Goal: Information Seeking & Learning: Learn about a topic

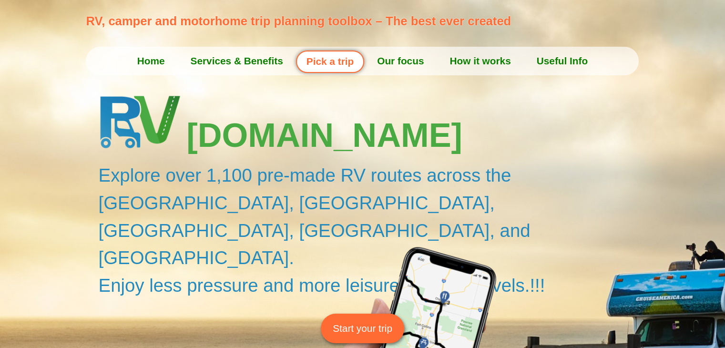
click at [336, 63] on link "Pick a trip" at bounding box center [330, 62] width 68 height 22
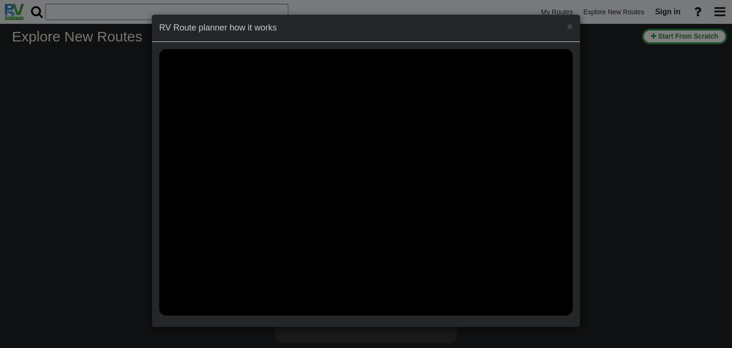
click at [574, 29] on div "× RV Route planner how it works" at bounding box center [366, 28] width 428 height 27
click at [569, 27] on span "×" at bounding box center [570, 26] width 6 height 11
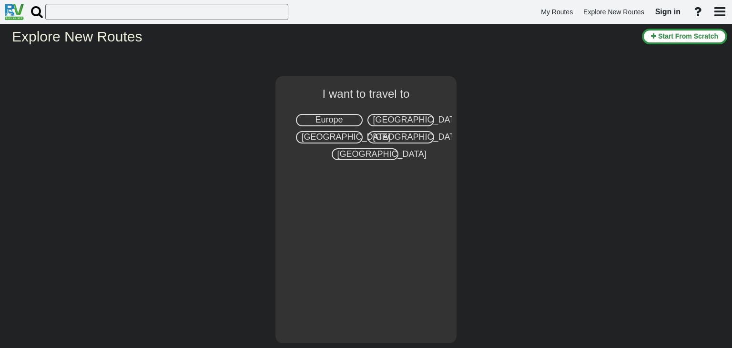
click at [397, 120] on span "United States" at bounding box center [417, 120] width 89 height 10
select select "number:2"
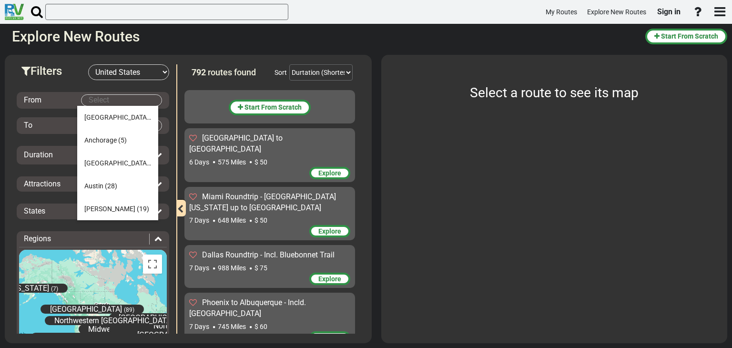
click at [95, 99] on body "My Routes Explore New Routes Sign in ×" at bounding box center [366, 174] width 732 height 348
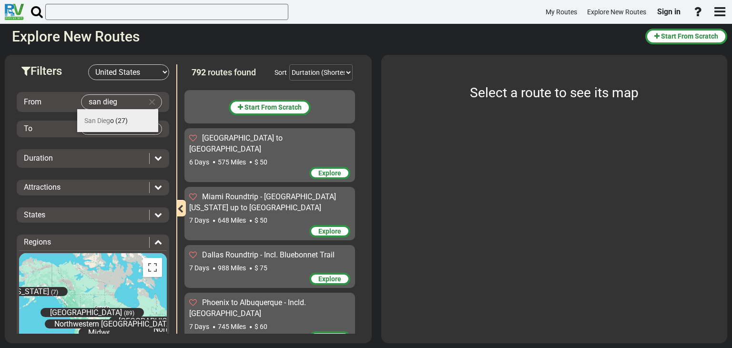
click at [120, 118] on span "(27)" at bounding box center [121, 121] width 12 height 8
type input "San Diego"
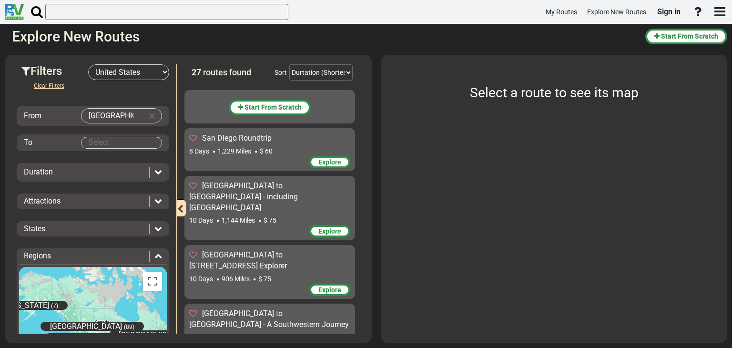
click at [107, 142] on body "My Routes Explore New Routes Sign in ×" at bounding box center [366, 174] width 732 height 348
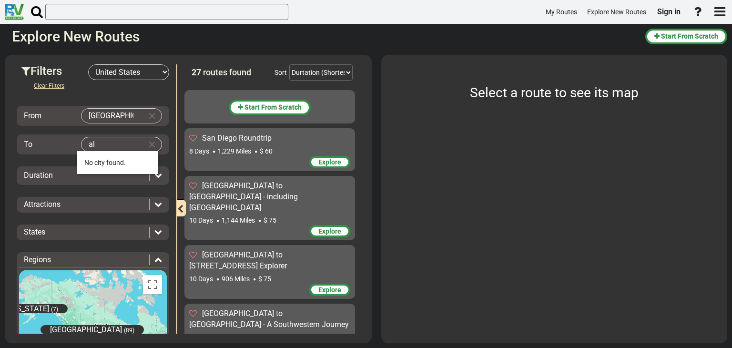
type input "a"
click at [95, 160] on span "Dallas" at bounding box center [117, 163] width 67 height 8
type input "Dallas"
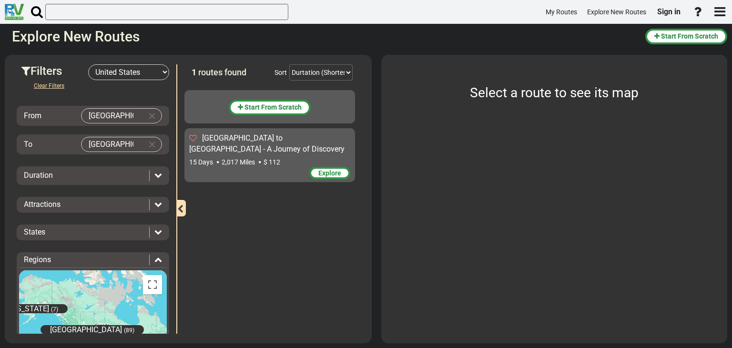
click at [158, 174] on div "Duration" at bounding box center [93, 175] width 148 height 11
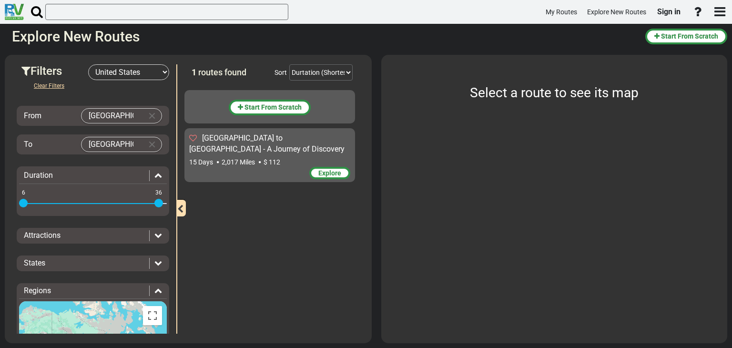
drag, startPoint x: 25, startPoint y: 203, endPoint x: 14, endPoint y: 204, distance: 11.0
click at [14, 204] on div "Filters -- Select Destination -- Europe United States Canada Australia New Zeal…" at bounding box center [93, 198] width 167 height 269
click at [155, 237] on icon at bounding box center [158, 235] width 8 height 8
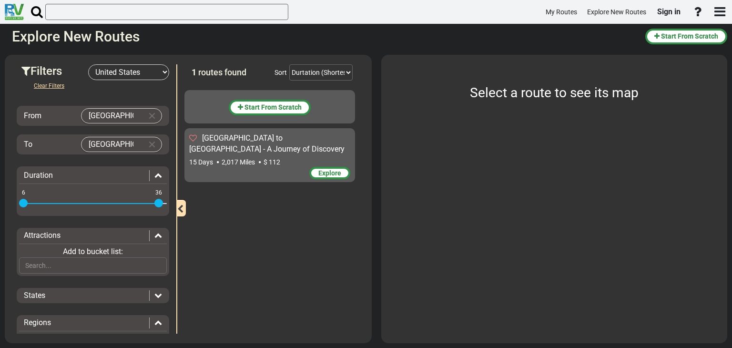
click at [155, 237] on icon at bounding box center [158, 235] width 8 height 8
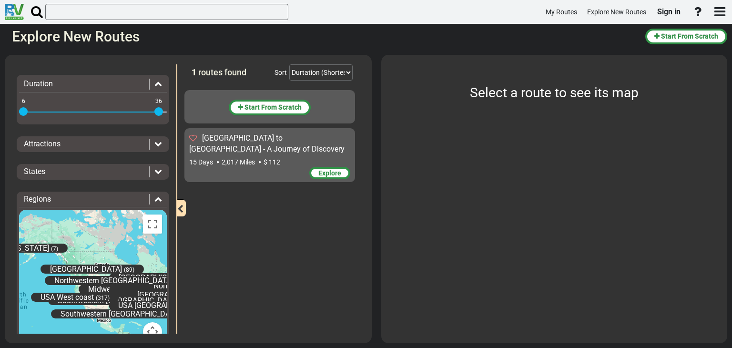
scroll to position [95, 0]
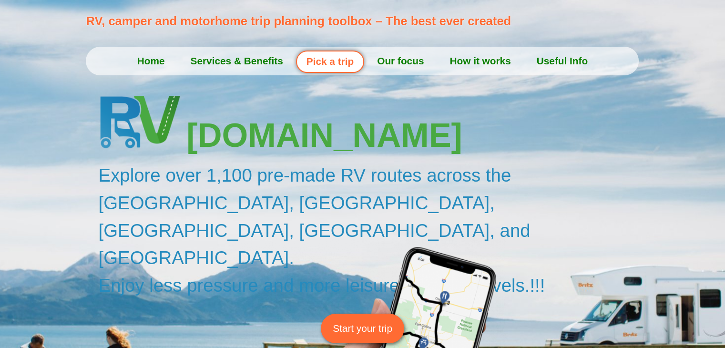
click at [149, 61] on link "Home" at bounding box center [150, 61] width 53 height 24
click at [153, 62] on link "Home" at bounding box center [150, 61] width 53 height 24
